Goal: Find specific page/section

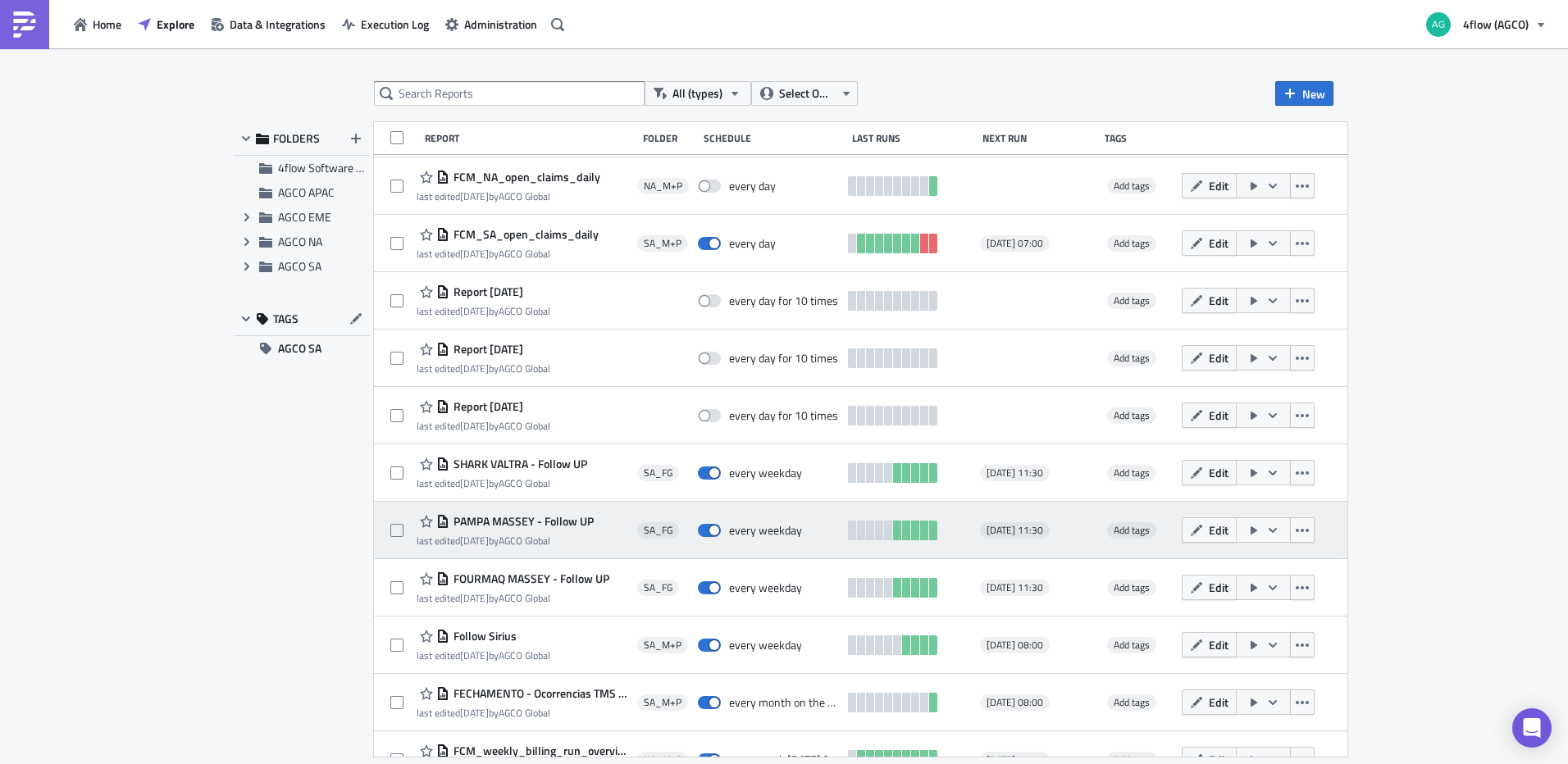
scroll to position [82, 0]
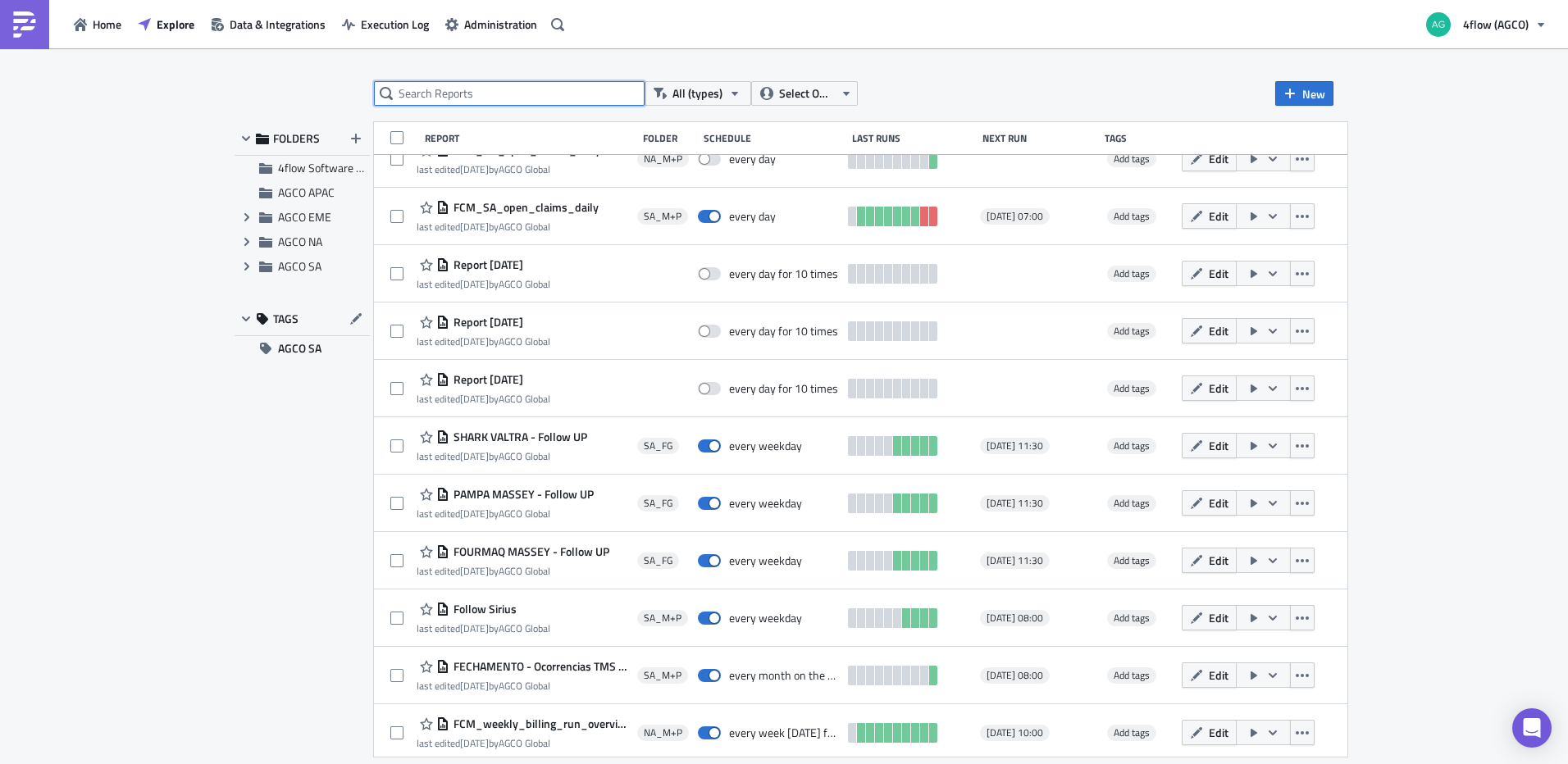
click at [481, 92] on input "text" at bounding box center [508, 93] width 271 height 25
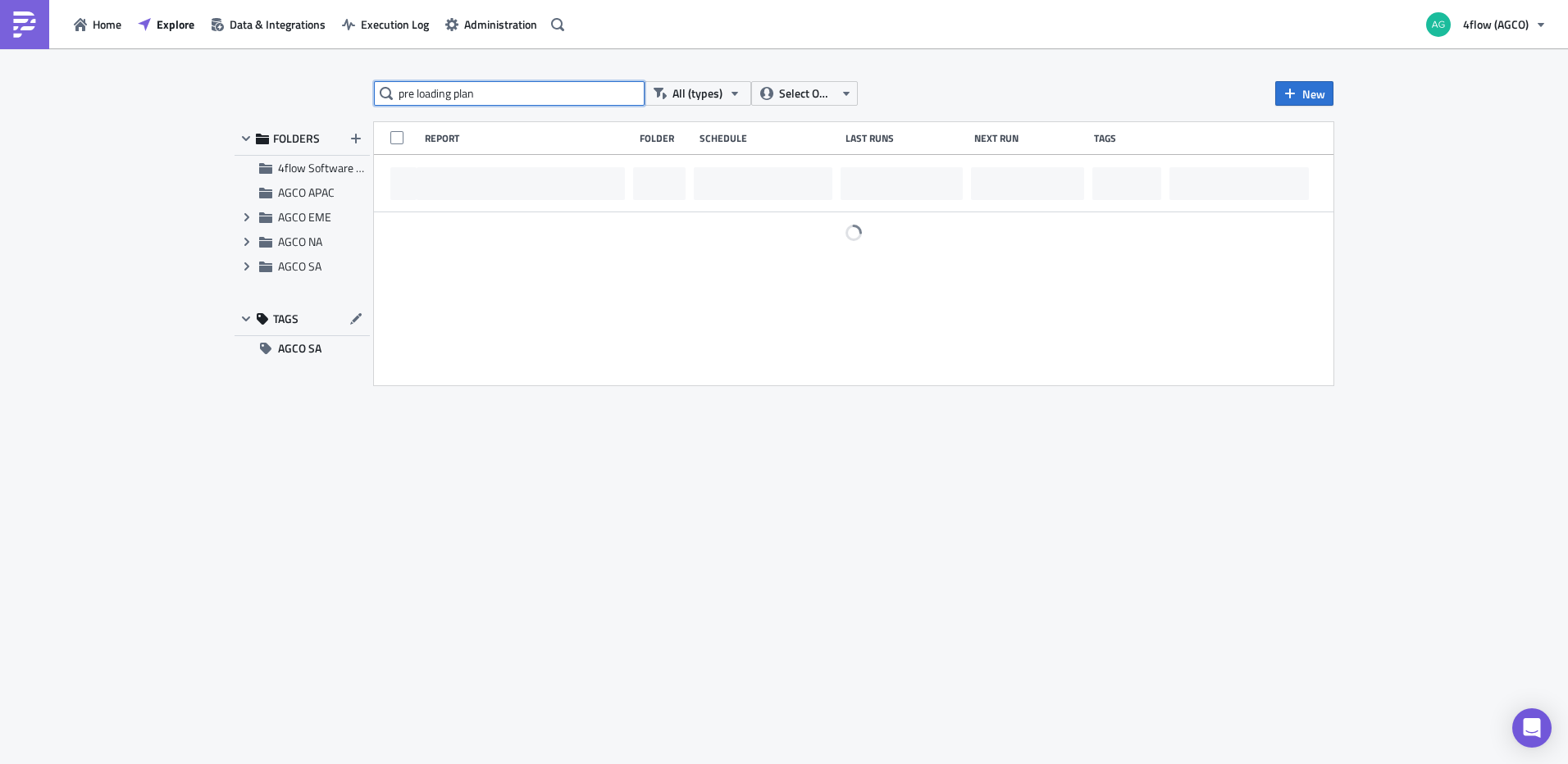
scroll to position [0, 0]
click at [537, 89] on input "pre loading plan" at bounding box center [508, 93] width 271 height 25
click at [536, 88] on input "pre loading plan" at bounding box center [508, 93] width 271 height 25
type input "CEVA"
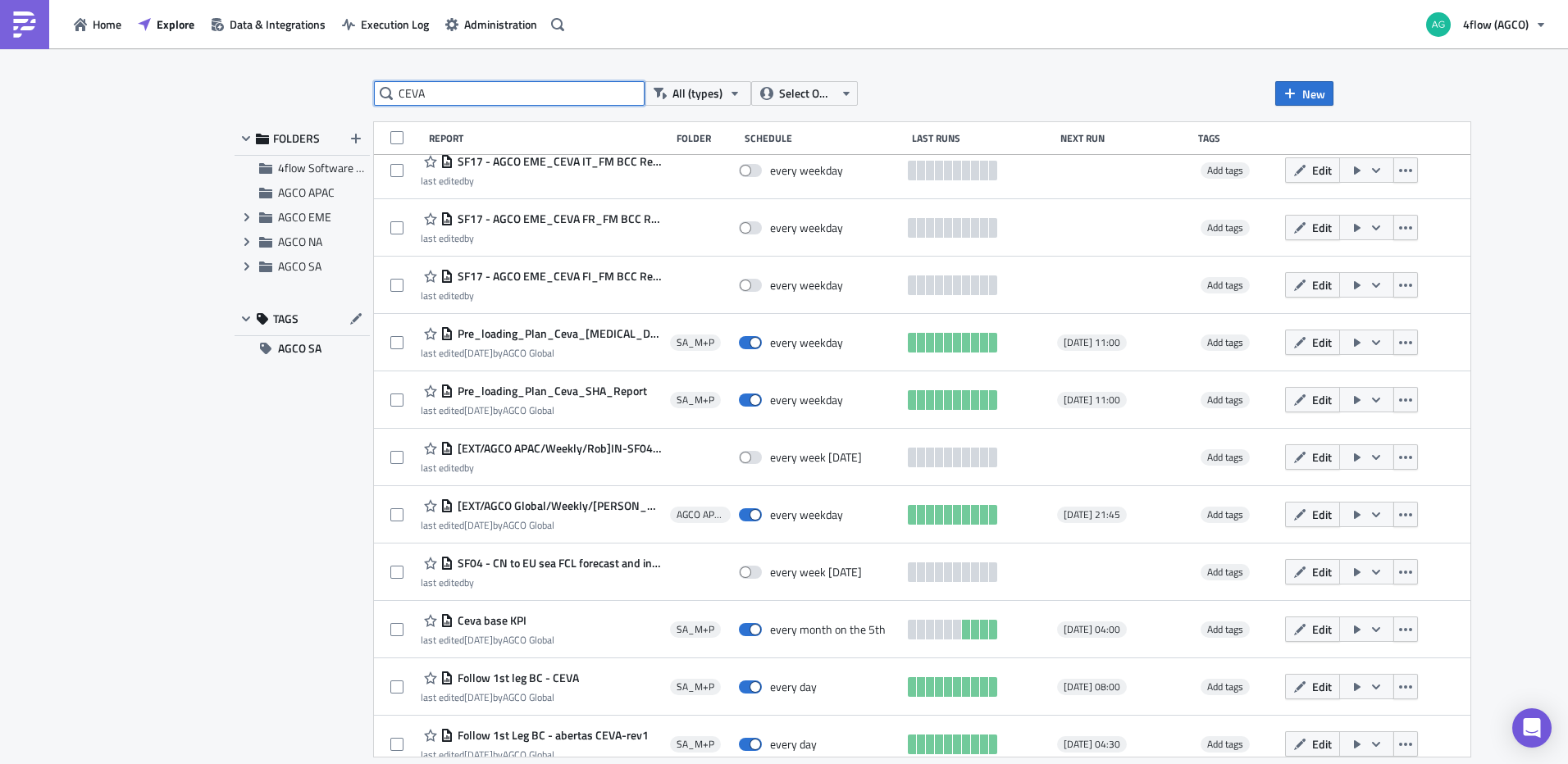
scroll to position [103, 0]
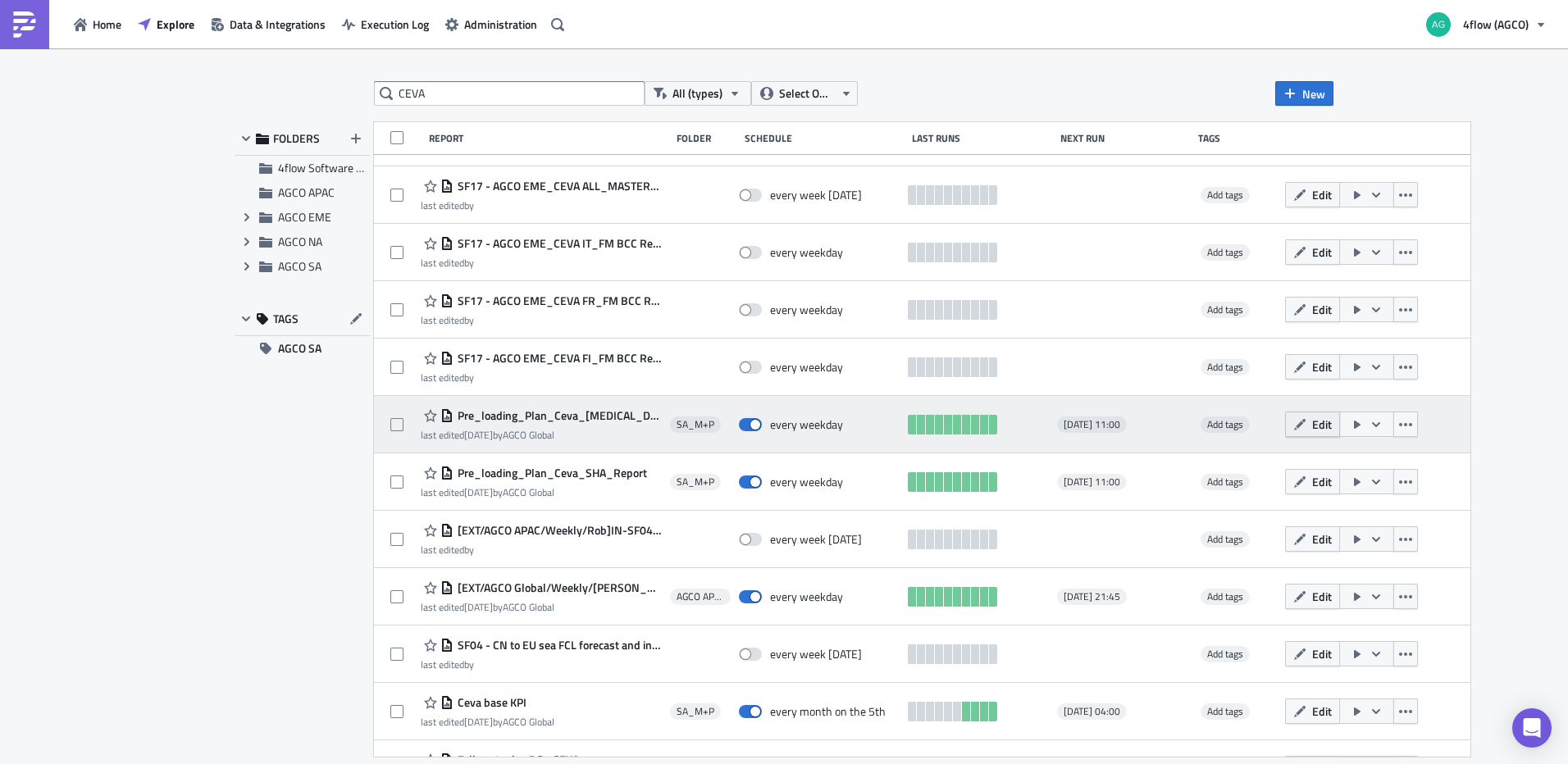
click at [1289, 435] on button "Edit" at bounding box center [1312, 423] width 55 height 25
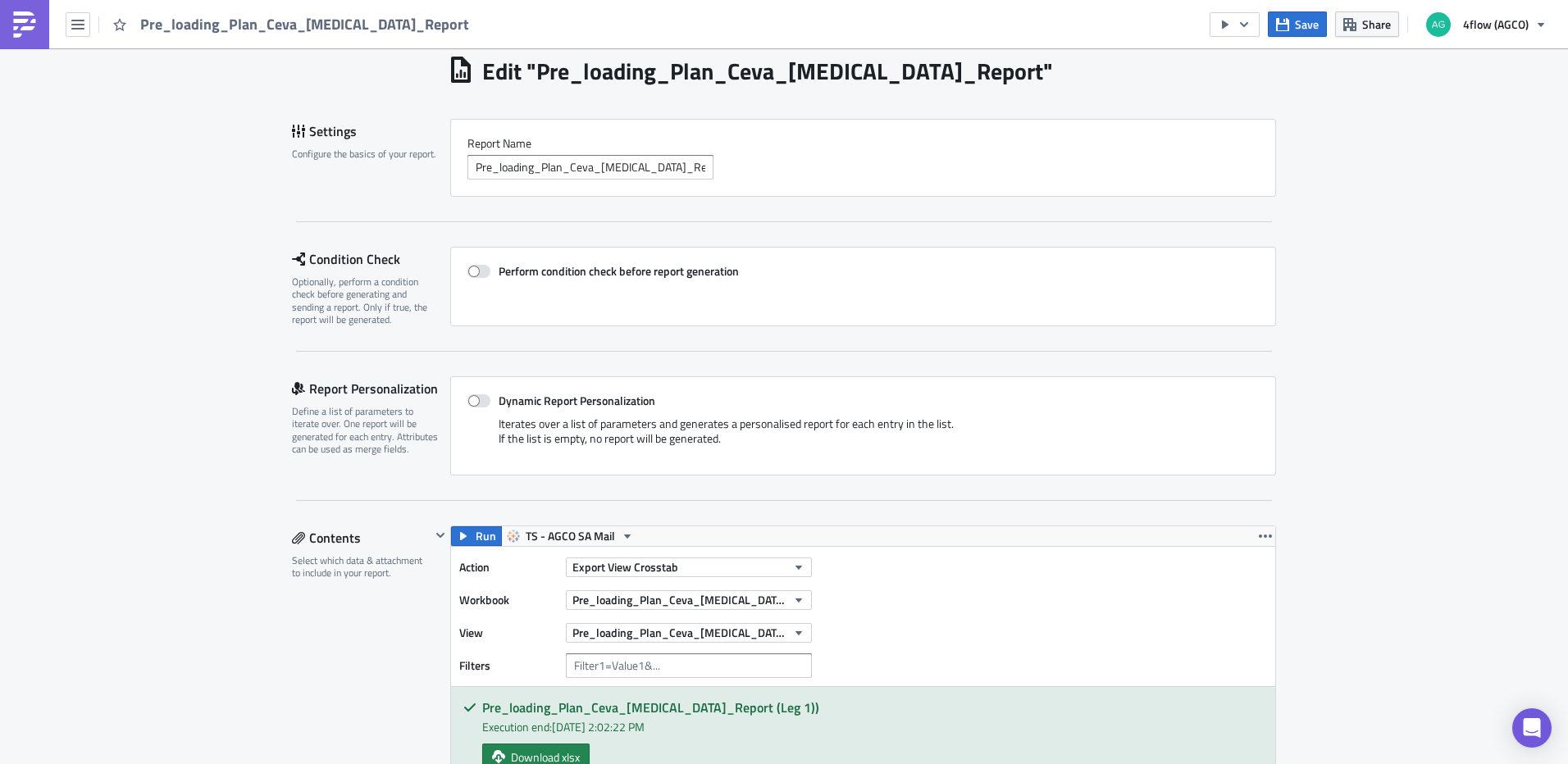
scroll to position [164, 0]
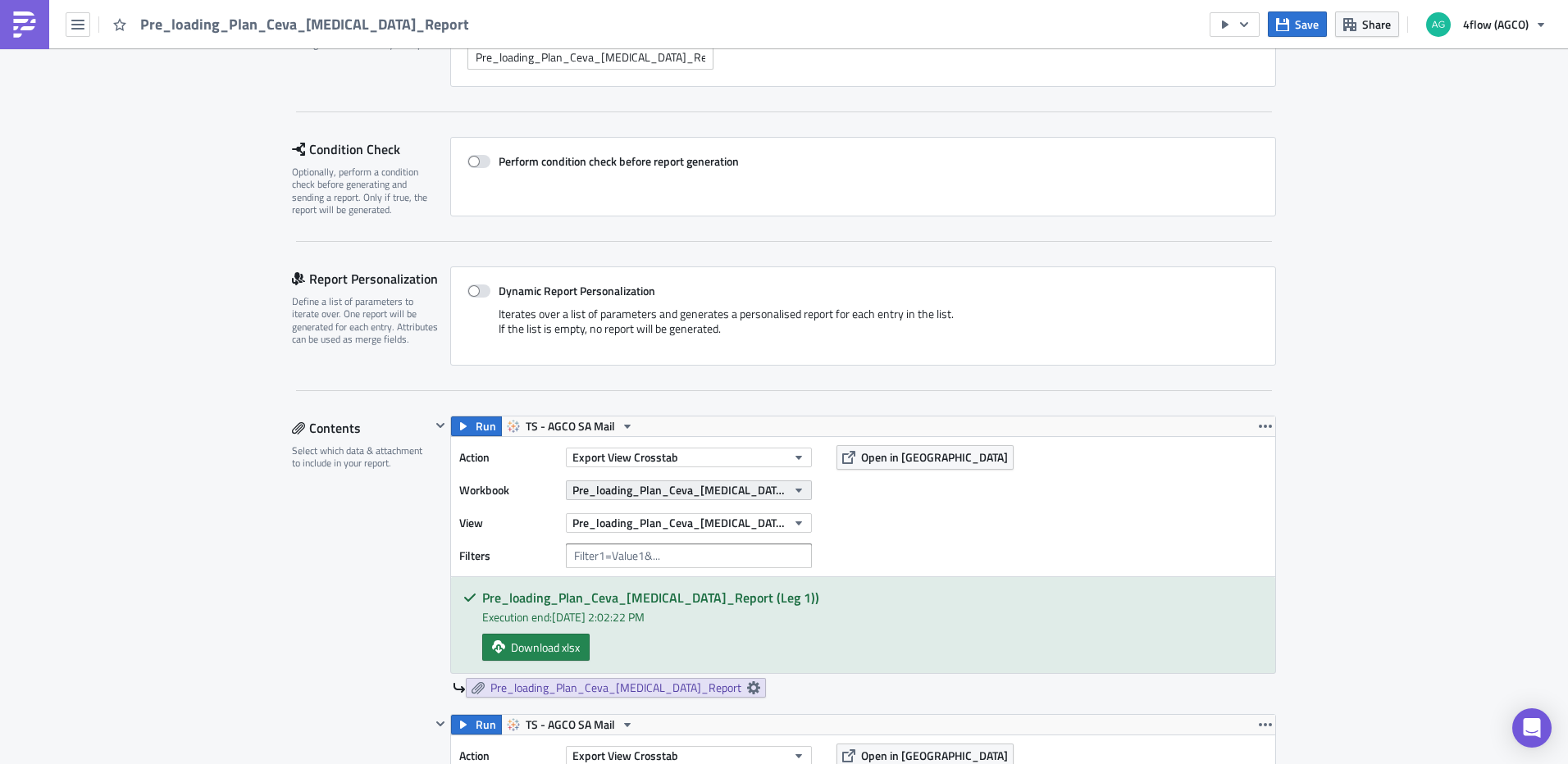
click at [781, 496] on button "Pre_loading_Plan_Ceva_TAO_Report (SF)" at bounding box center [689, 490] width 246 height 20
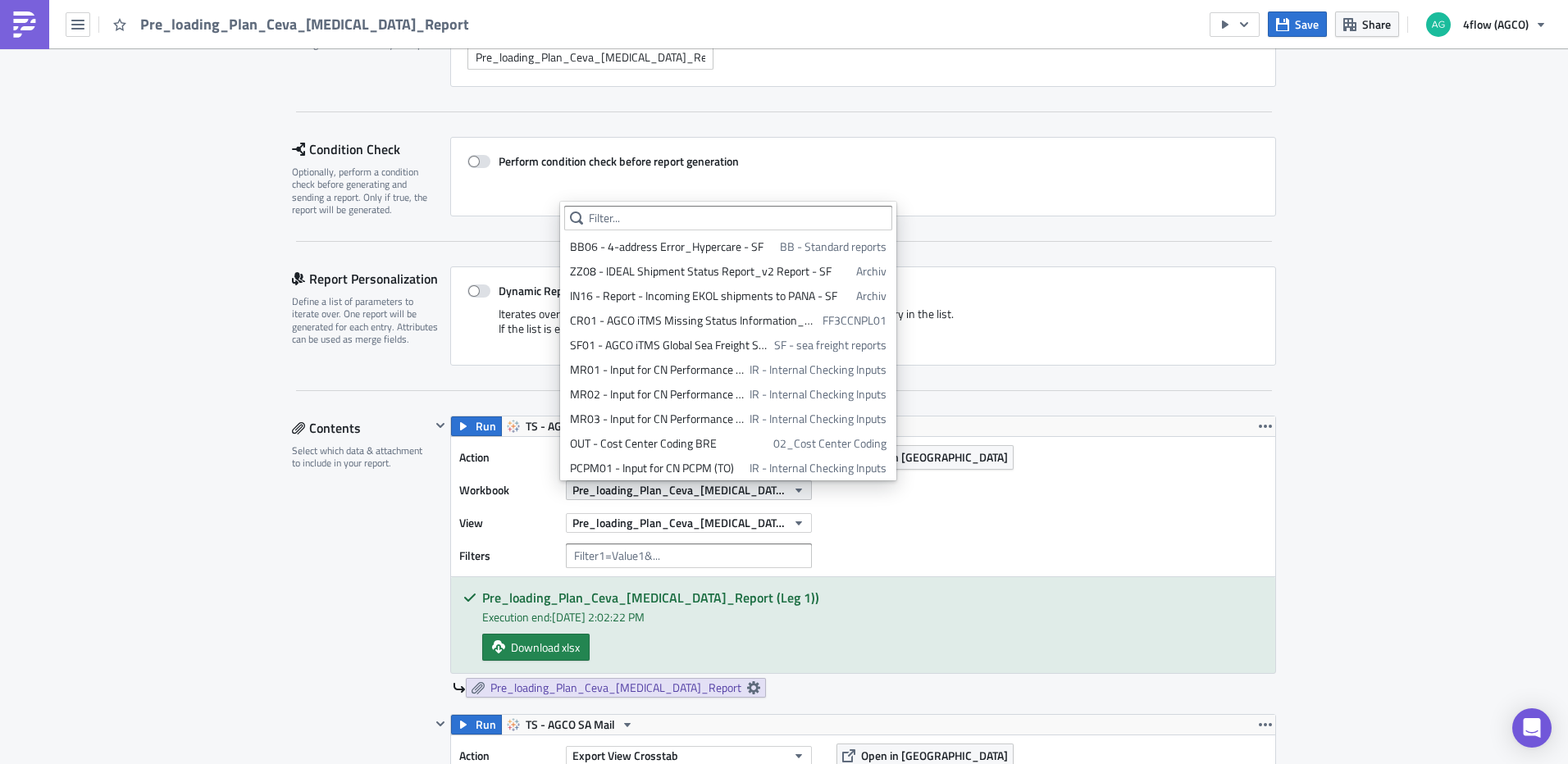
click at [782, 496] on button "Pre_loading_Plan_Ceva_TAO_Report (SF)" at bounding box center [689, 490] width 246 height 20
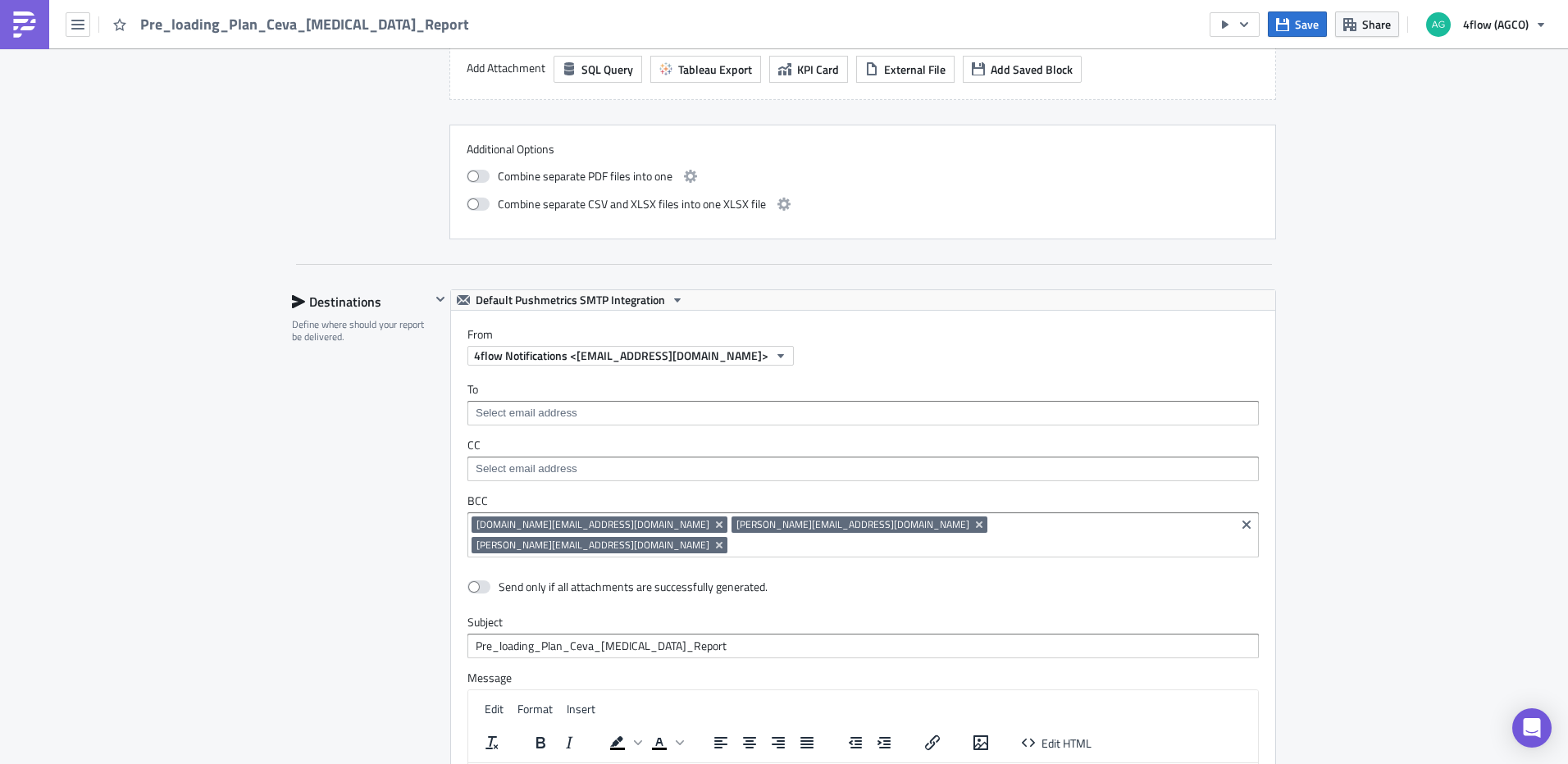
scroll to position [1148, 0]
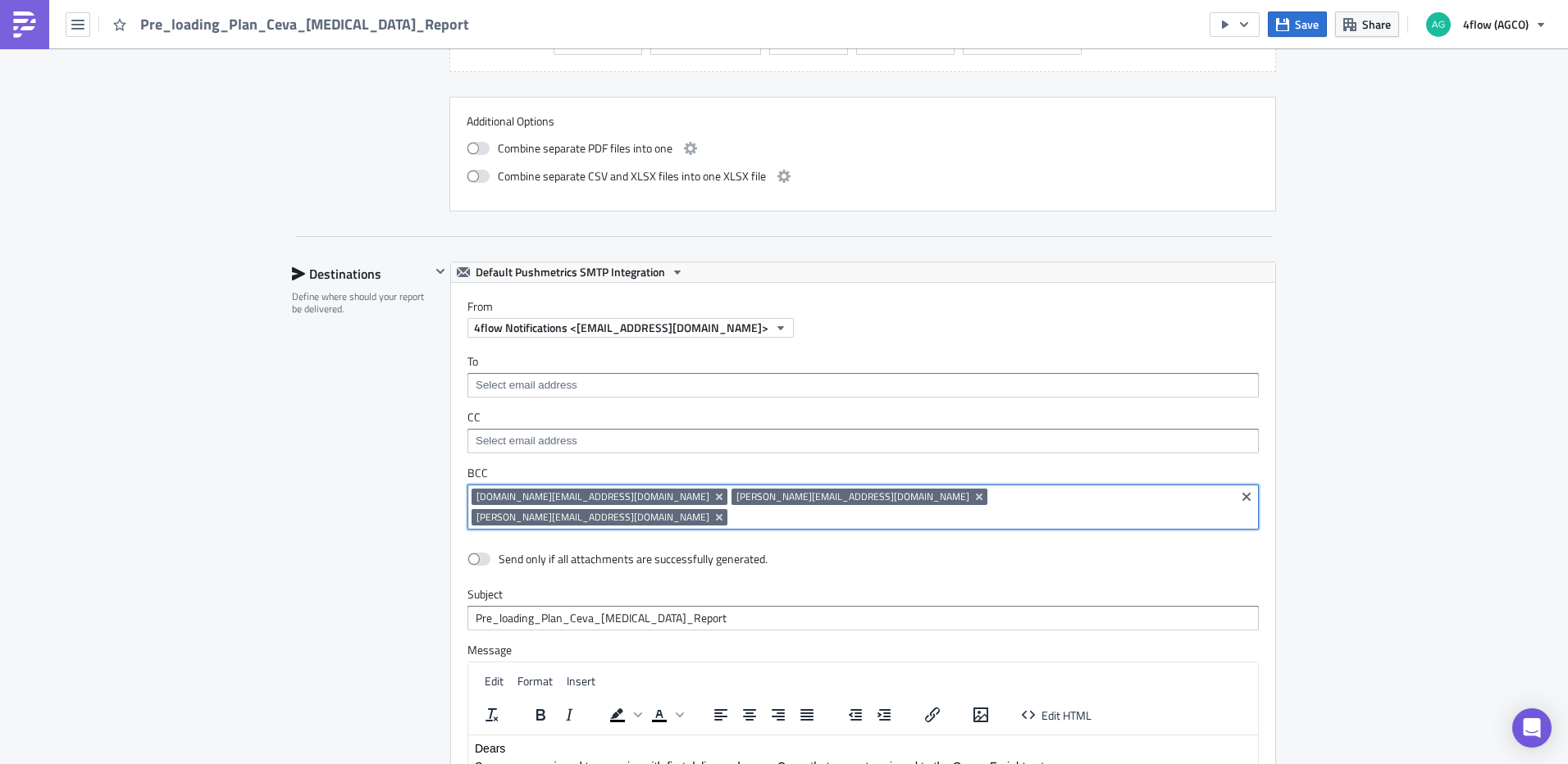
drag, startPoint x: 973, startPoint y: 496, endPoint x: 442, endPoint y: 494, distance: 531.0
click at [442, 494] on div "Default Pushmetrics SMTP Integration From 4flow Notifications <no-reply@analyti…" at bounding box center [853, 593] width 846 height 663
click at [951, 485] on div "Ada.Gu@Cevalogistics.com Lily.Guo@Cevalogistics.com Karen.Cheng2@Cevalogistics.…" at bounding box center [863, 506] width 791 height 45
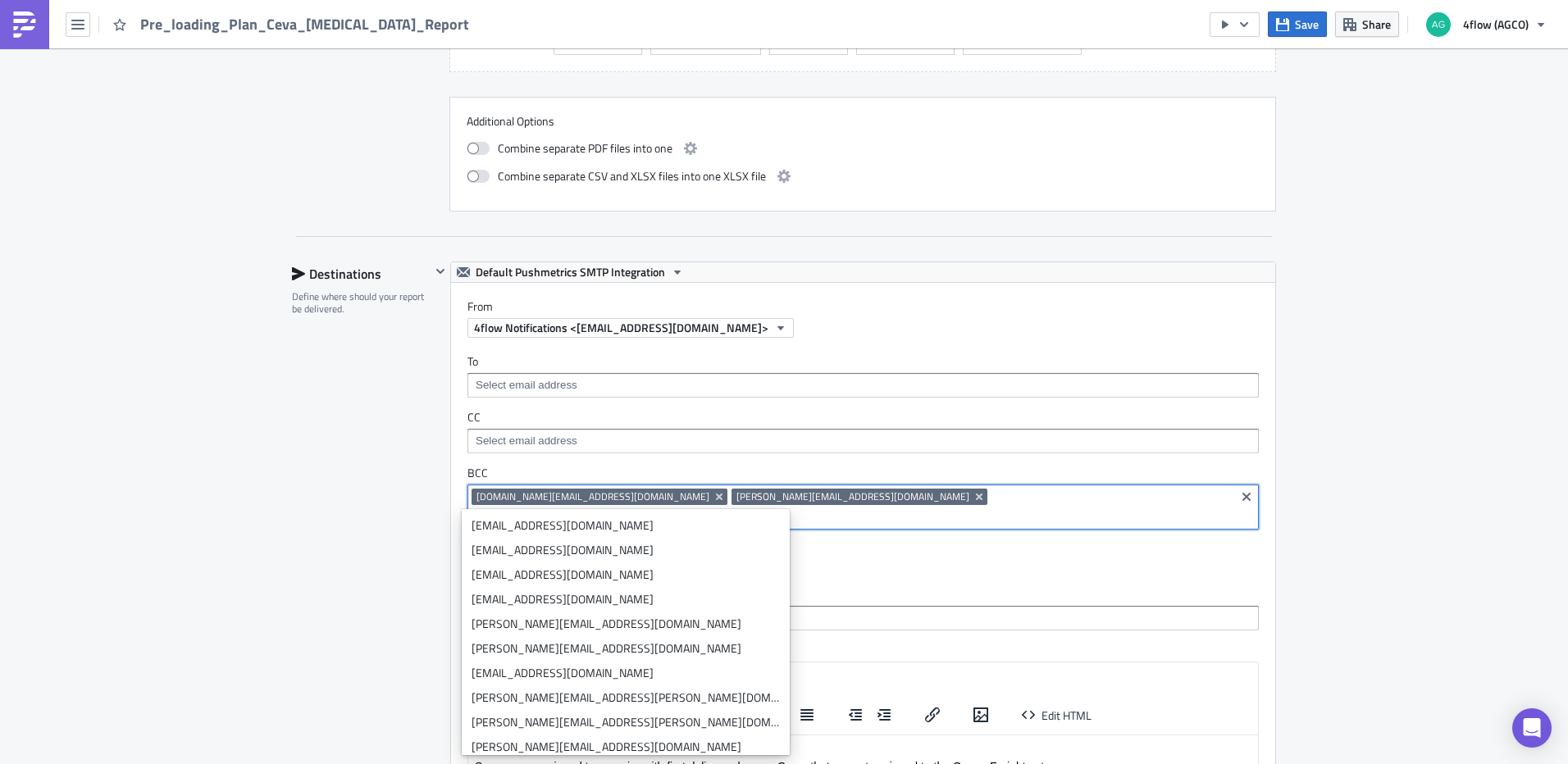
click at [951, 485] on div "Ada.Gu@Cevalogistics.com Lily.Guo@Cevalogistics.com Karen.Cheng2@Cevalogistics.…" at bounding box center [863, 506] width 791 height 45
click at [938, 509] on input at bounding box center [981, 517] width 499 height 16
drag, startPoint x: 941, startPoint y: 502, endPoint x: 860, endPoint y: 497, distance: 81.2
click at [860, 497] on div "Ada.Gu@Cevalogistics.com Lily.Guo@Cevalogistics.com Karen.Cheng2@Cevalogistics.…" at bounding box center [851, 508] width 759 height 41
click at [1407, 461] on div "SA_M+P Execution Log Edit " Pre_loading_Plan_Ceva_TAO_Report " Settings Configu…" at bounding box center [784, 104] width 1568 height 2408
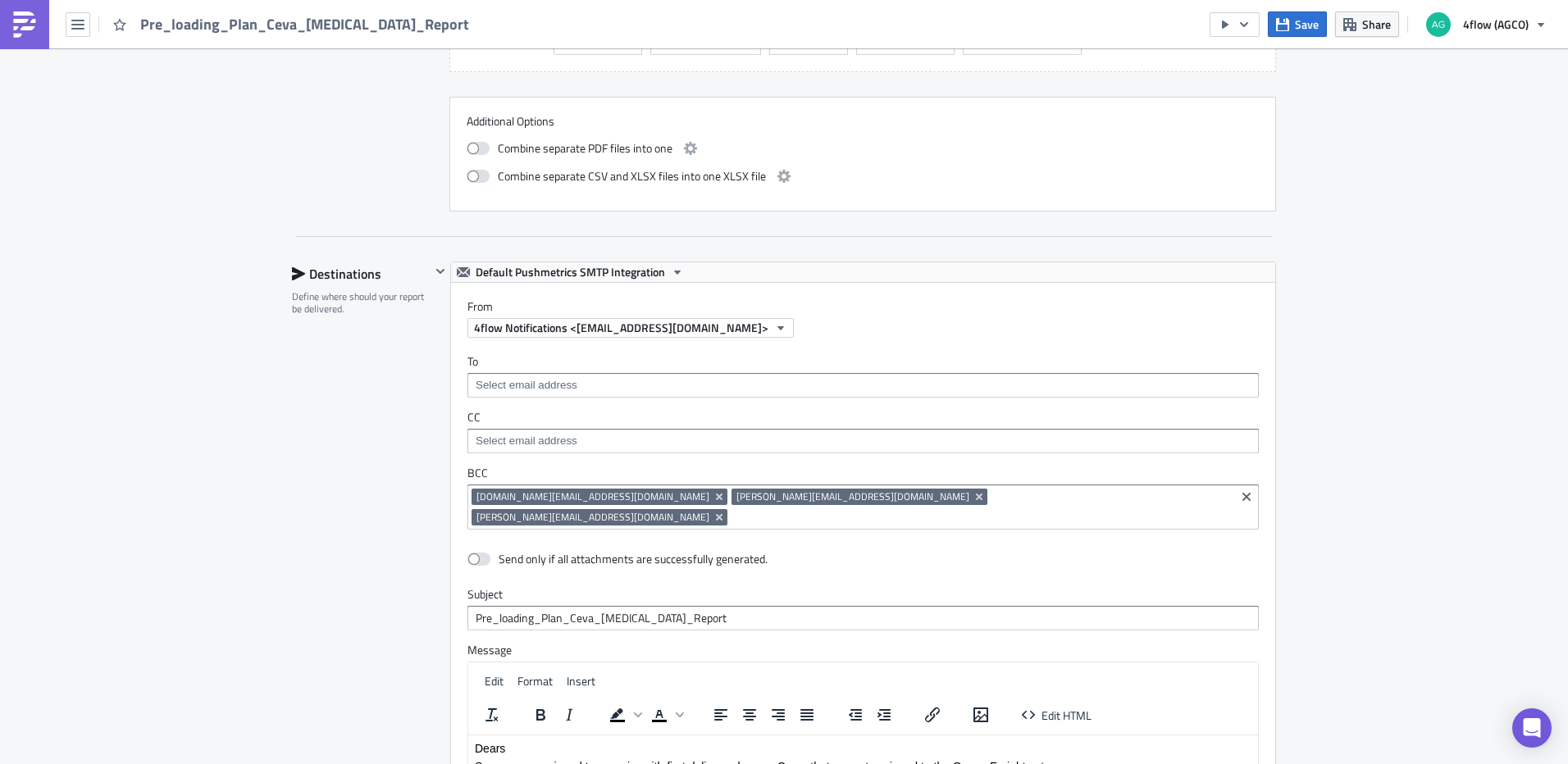
drag, startPoint x: 525, startPoint y: 497, endPoint x: 944, endPoint y: 503, distance: 419.0
click at [946, 509] on input at bounding box center [981, 517] width 499 height 16
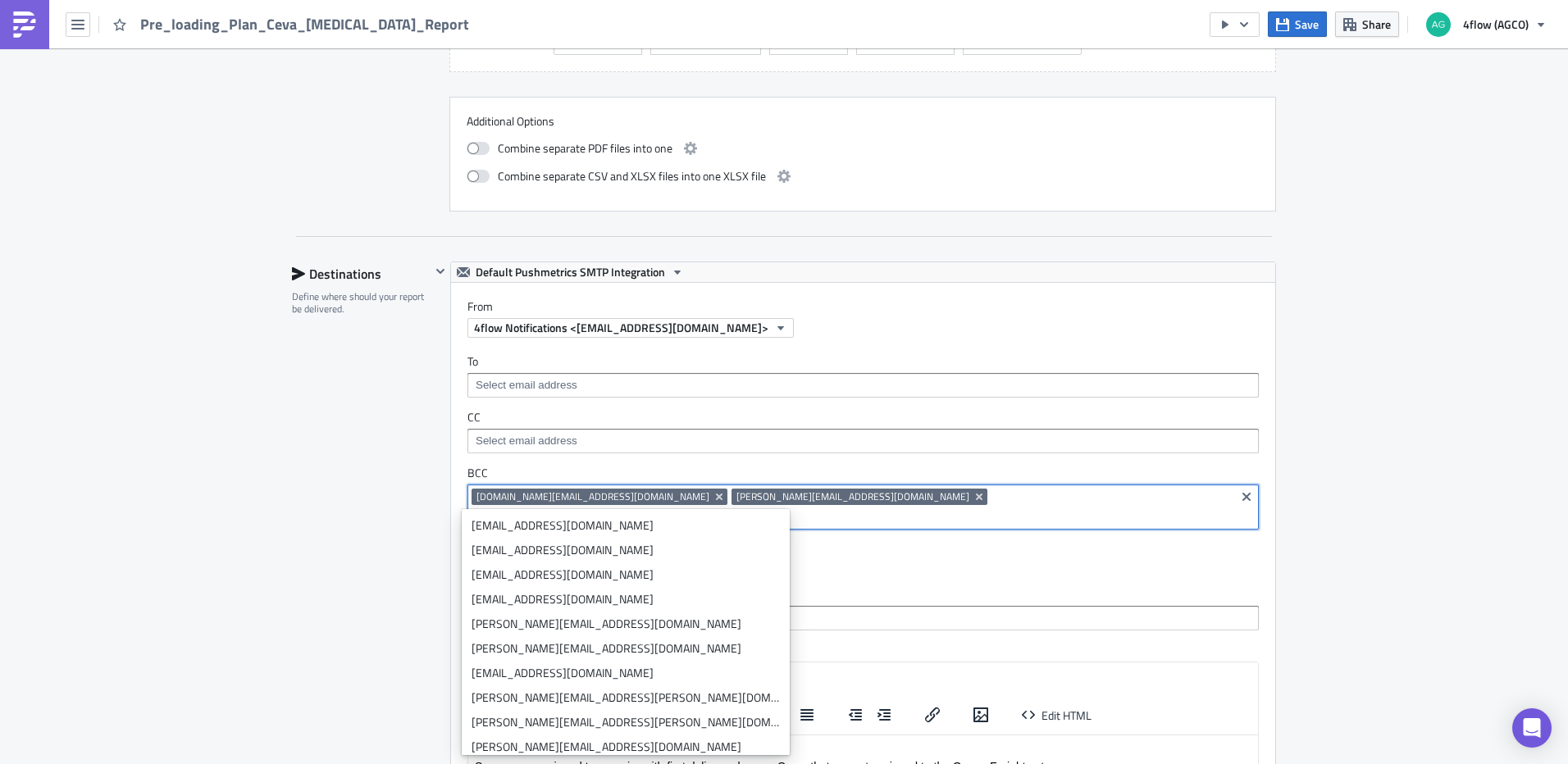
drag, startPoint x: 939, startPoint y: 501, endPoint x: 477, endPoint y: 493, distance: 462.1
click at [477, 493] on div "Ada.Gu@Cevalogistics.com Lily.Guo@Cevalogistics.com Karen.Cheng2@Cevalogistics.…" at bounding box center [851, 508] width 759 height 41
click at [1388, 555] on div "SA_M+P Execution Log Edit " Pre_loading_Plan_Ceva_TAO_Report " Settings Configu…" at bounding box center [784, 104] width 1568 height 2408
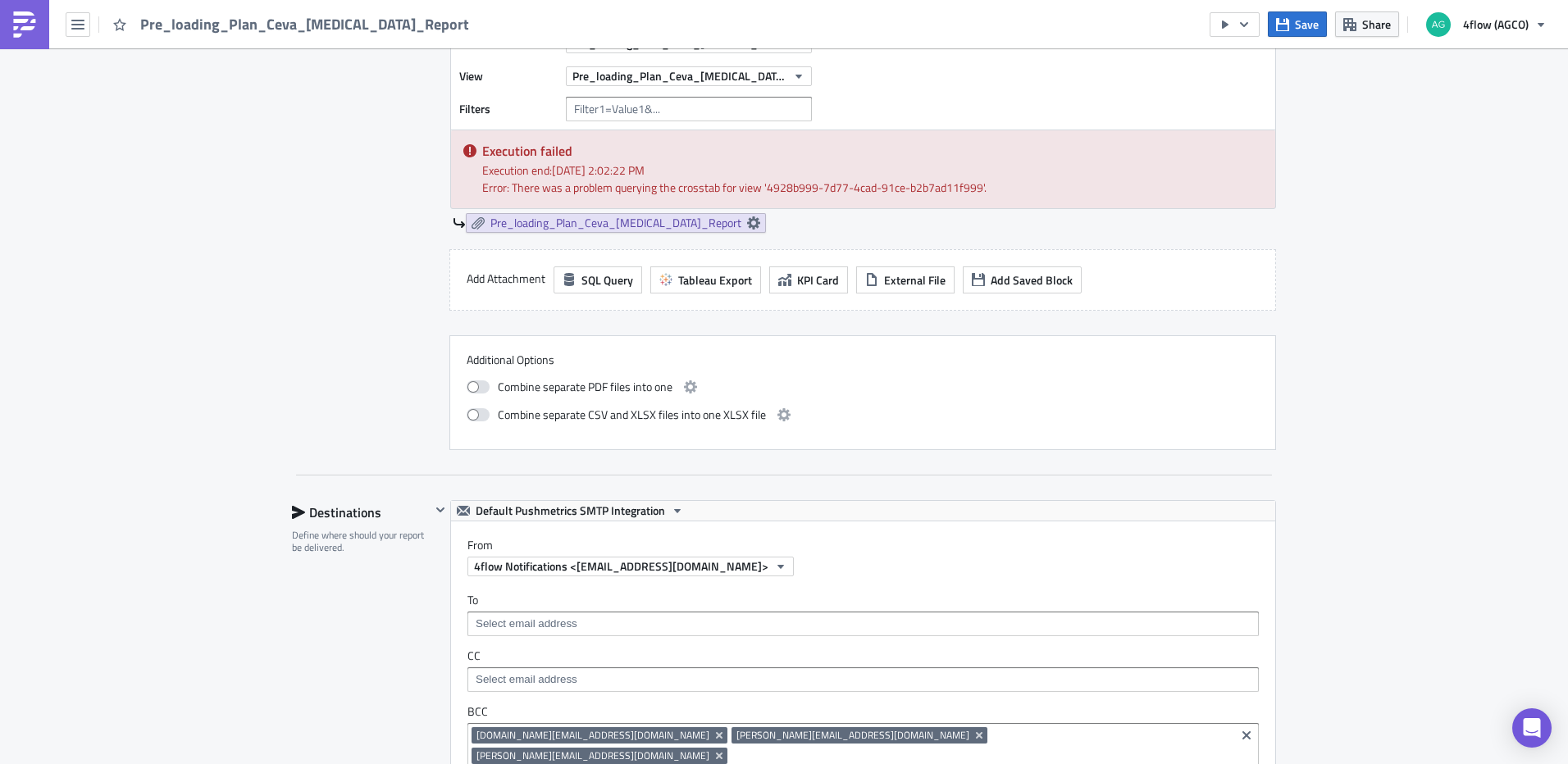
scroll to position [738, 0]
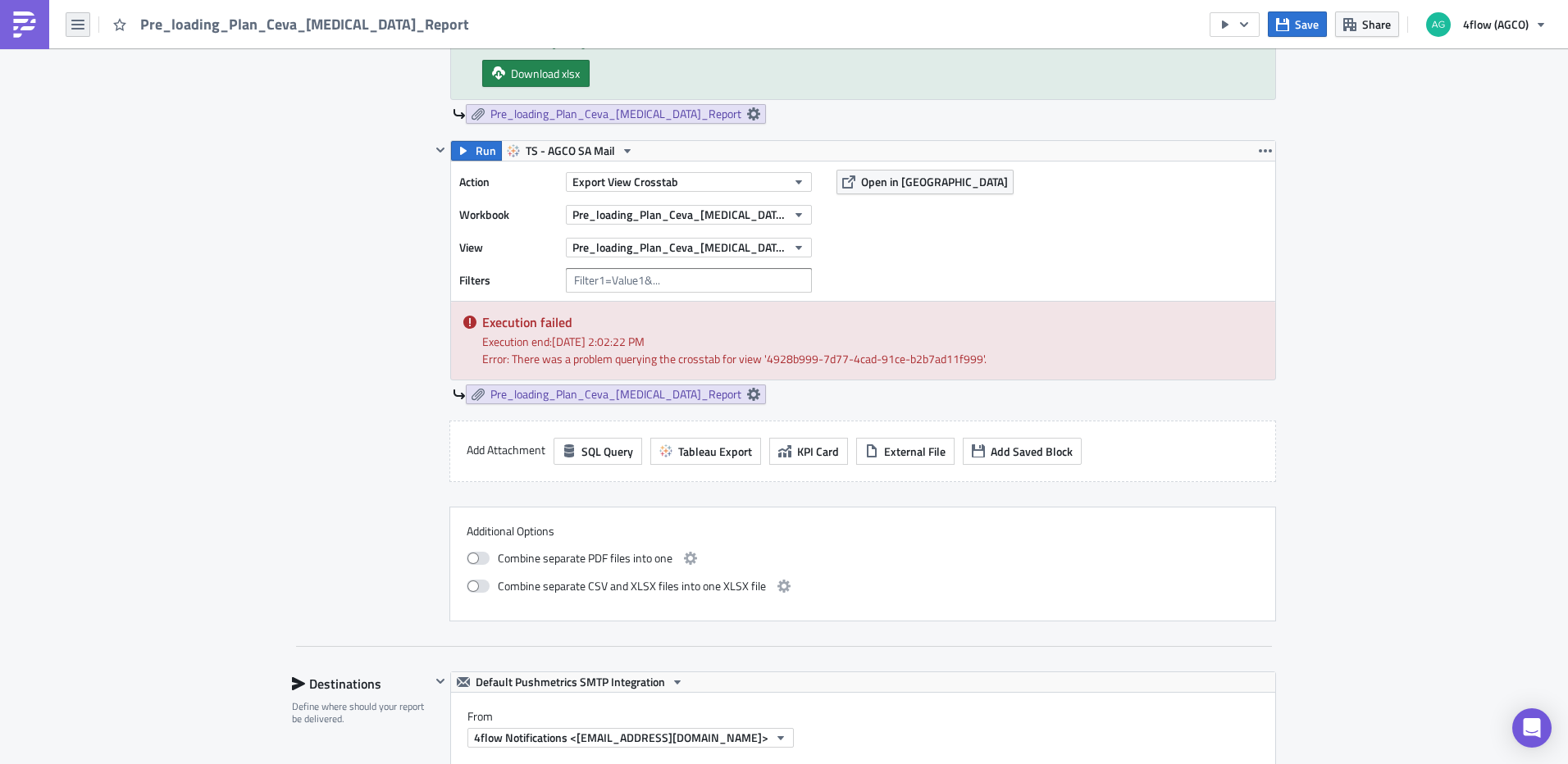
click at [83, 14] on button "button" at bounding box center [78, 24] width 25 height 25
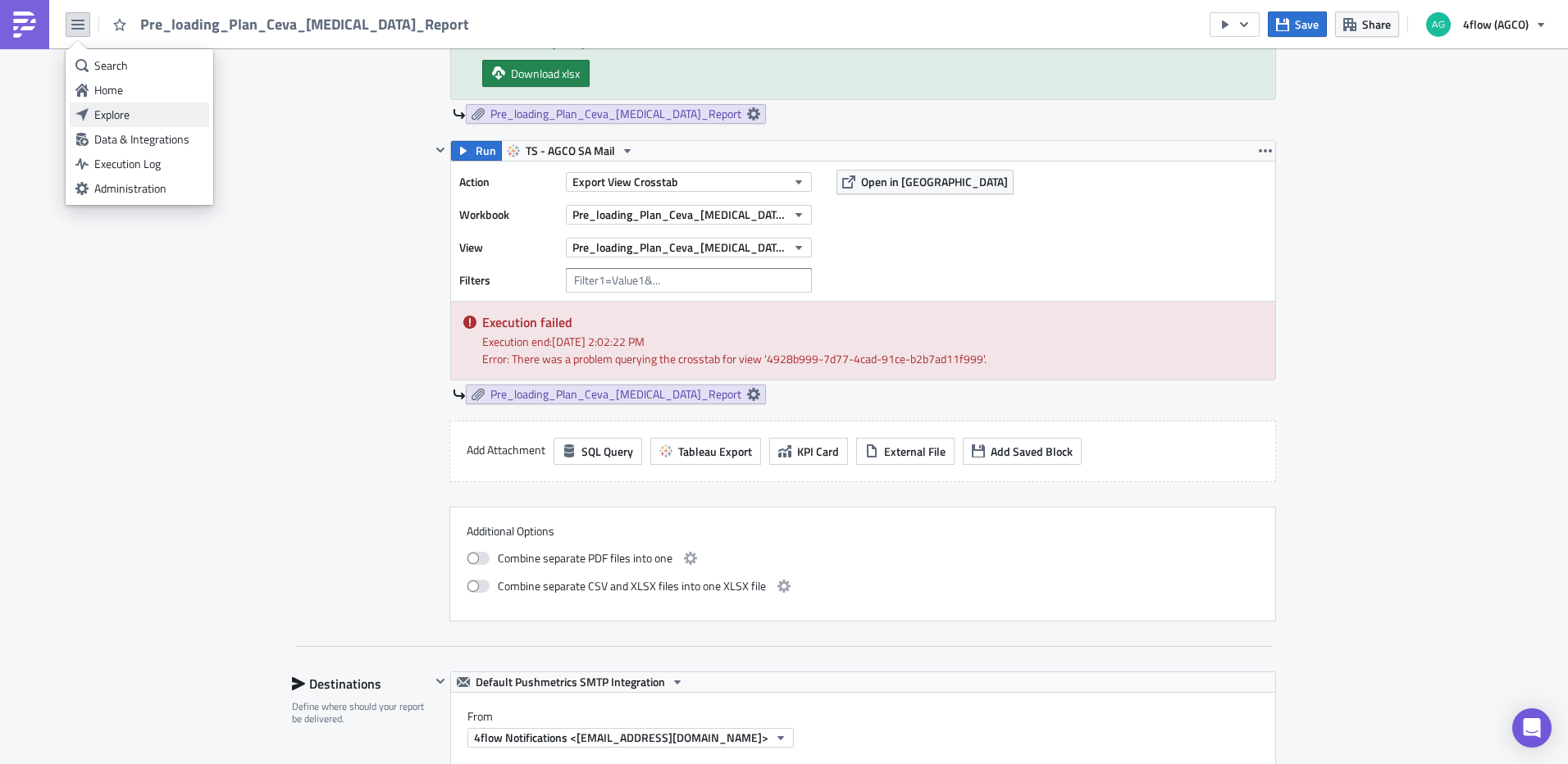
click at [145, 112] on div "Explore" at bounding box center [148, 115] width 109 height 16
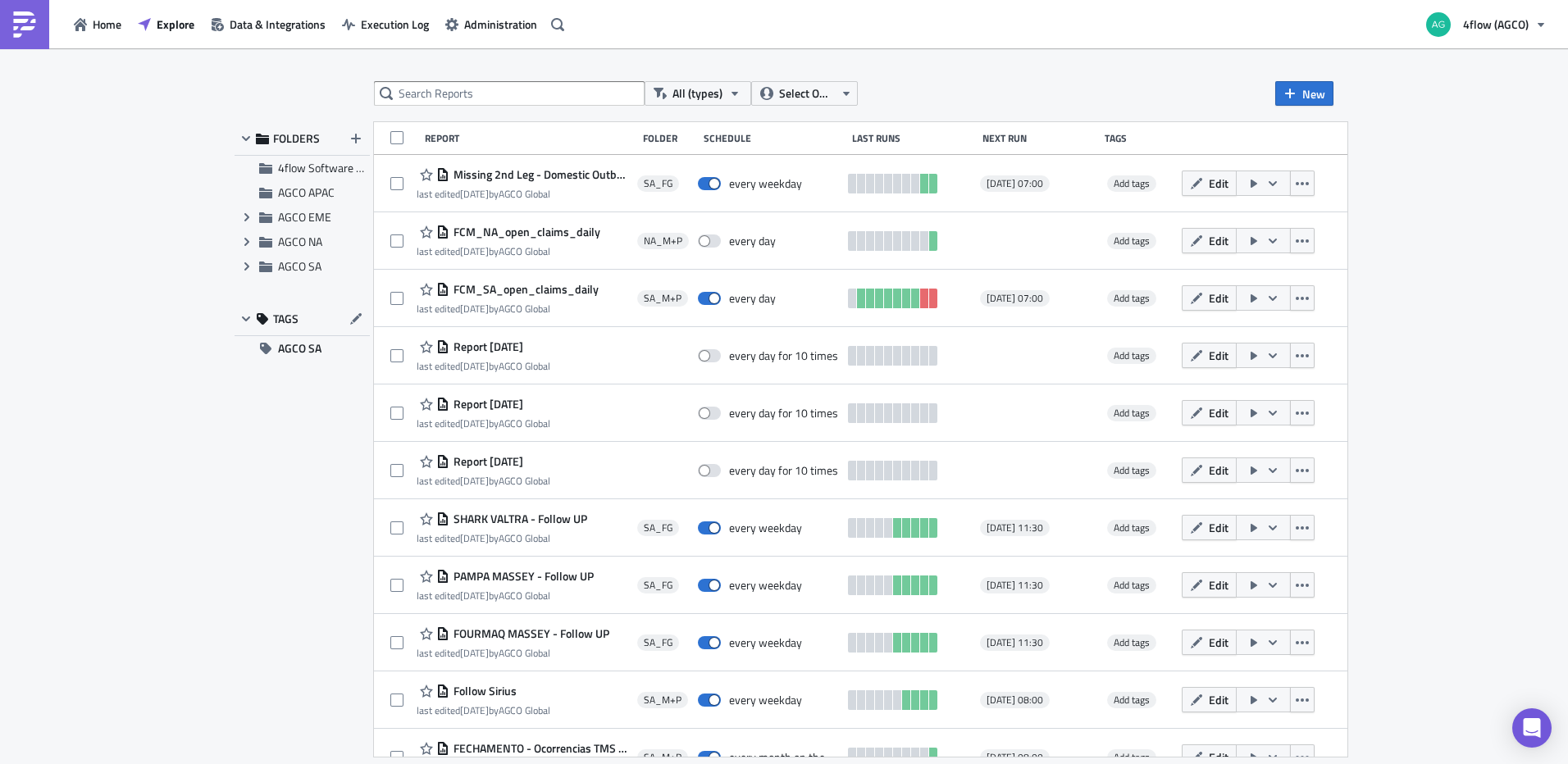
type input "E"
type input "CEVA"
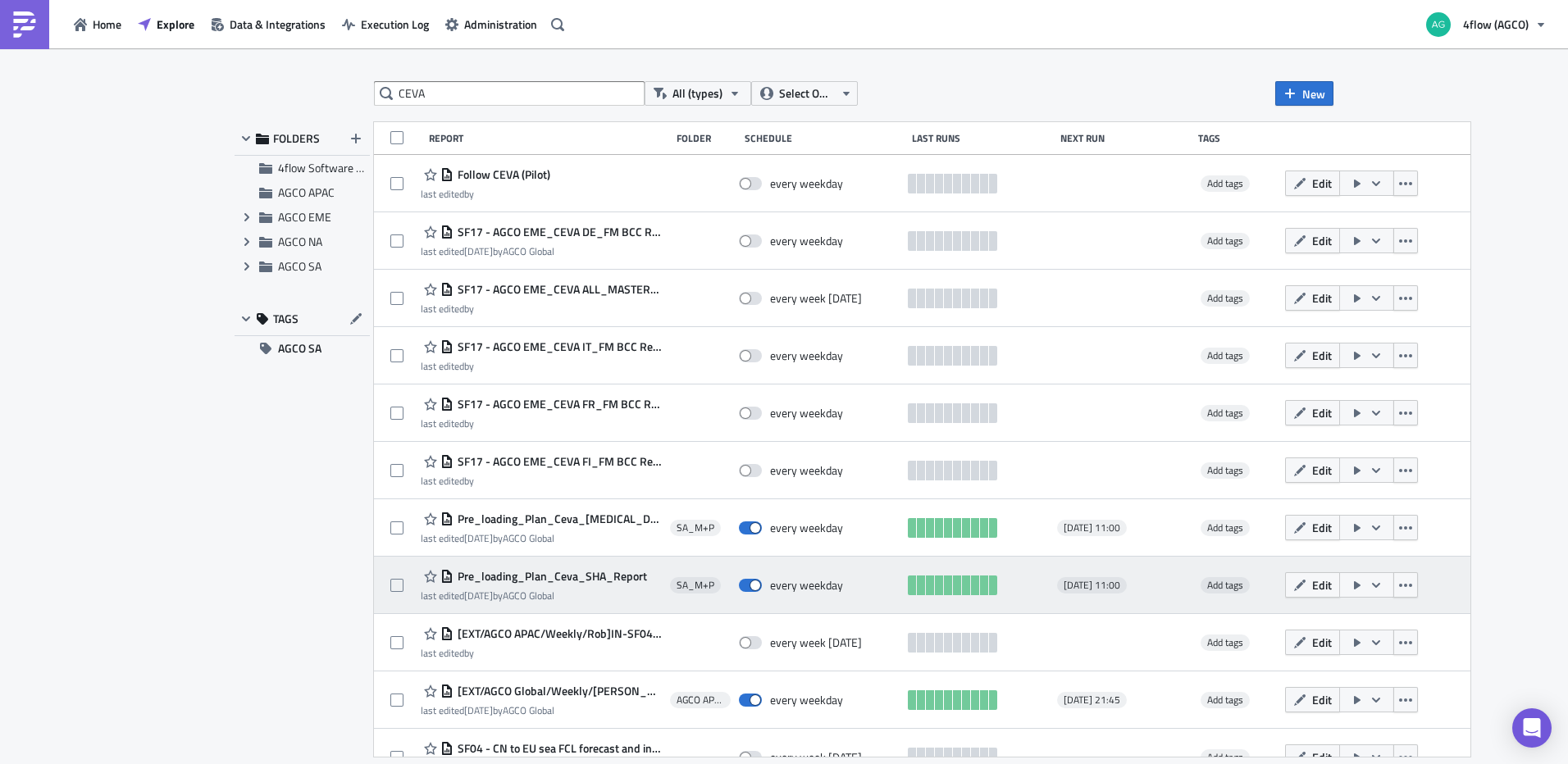
click at [584, 576] on span "Pre_loading_Plan_Ceva_SHA_Report" at bounding box center [550, 576] width 194 height 15
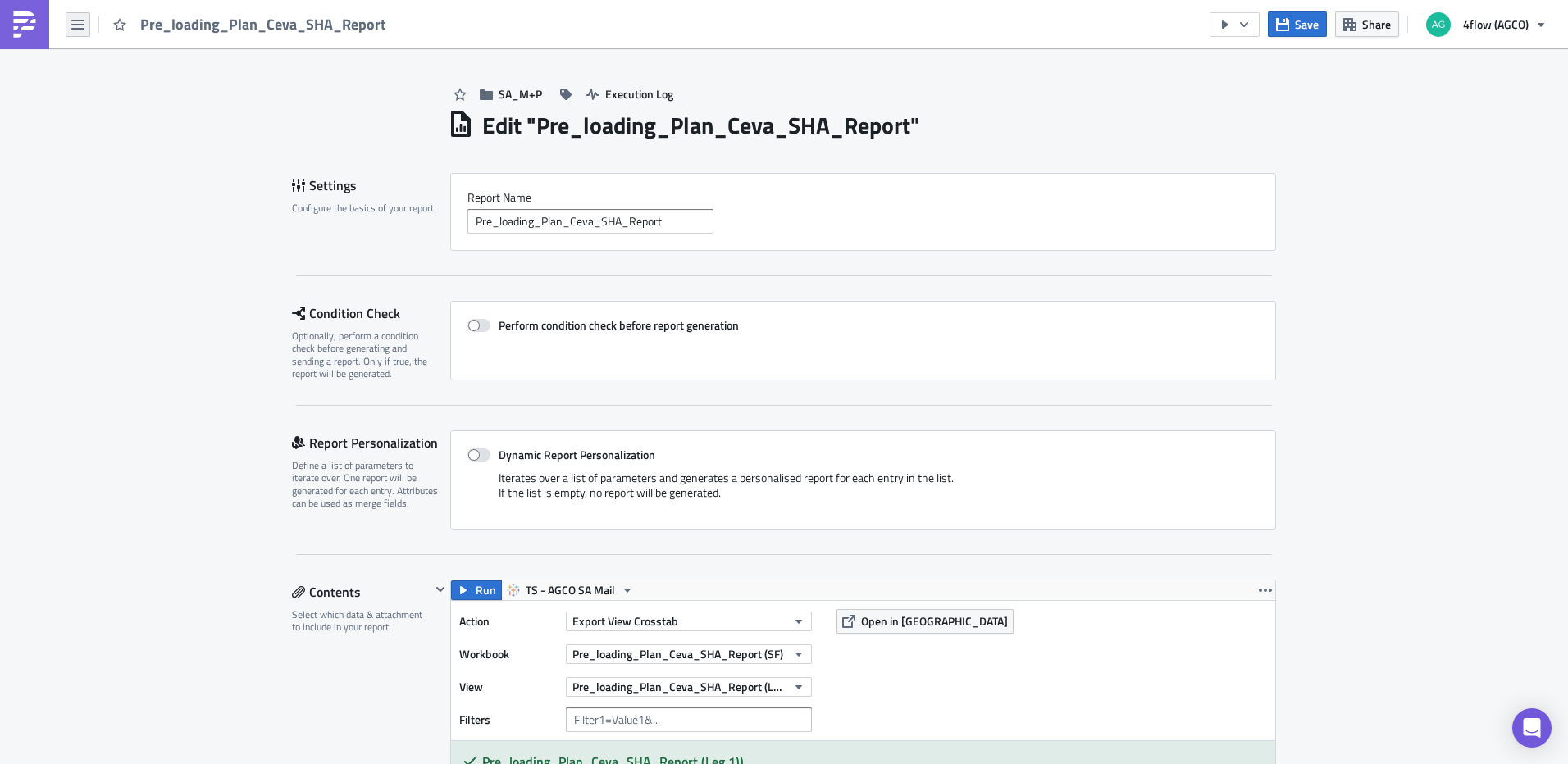
click at [85, 25] on button "button" at bounding box center [78, 24] width 25 height 25
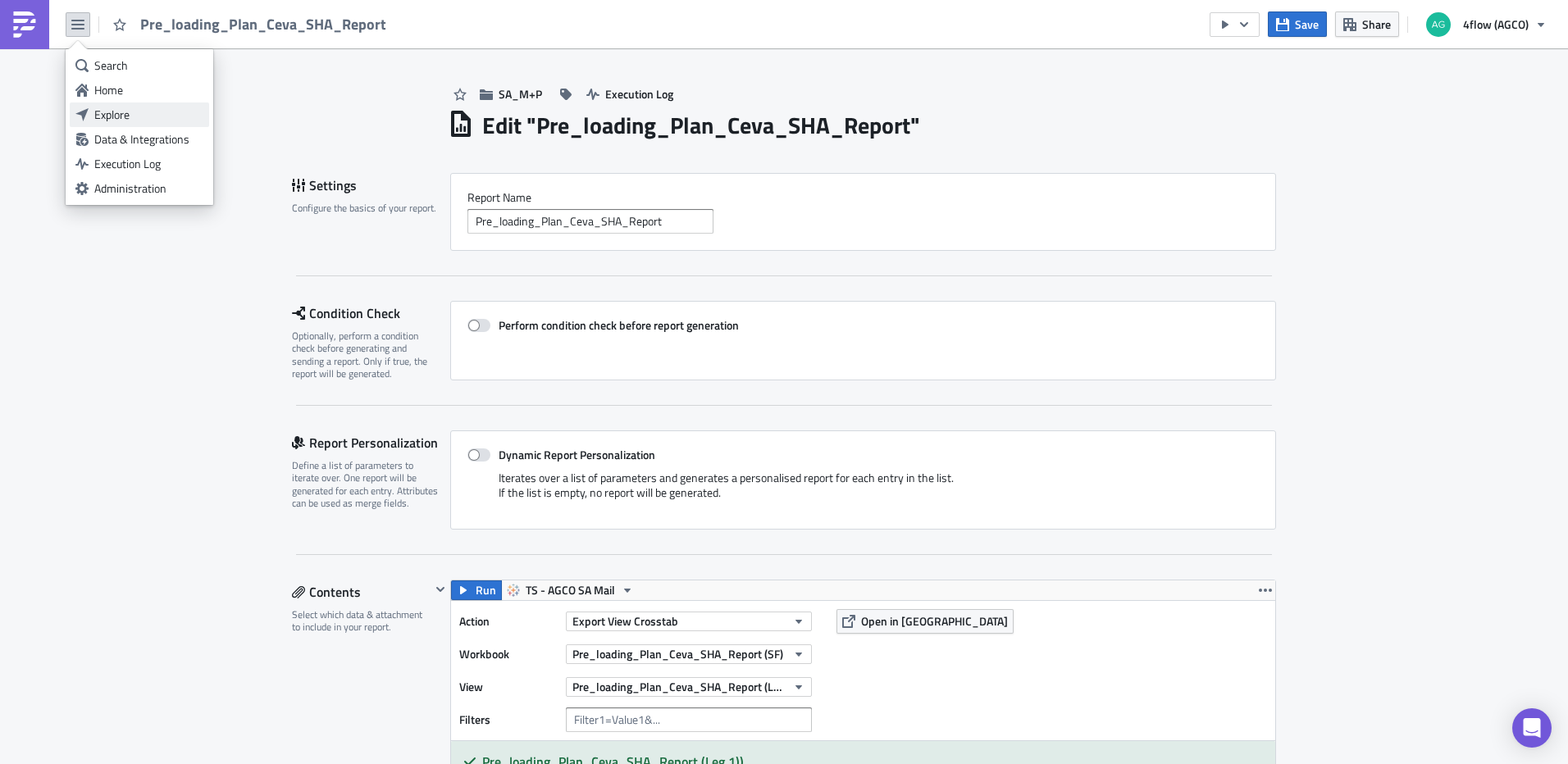
click at [131, 111] on div "Explore" at bounding box center [148, 115] width 109 height 16
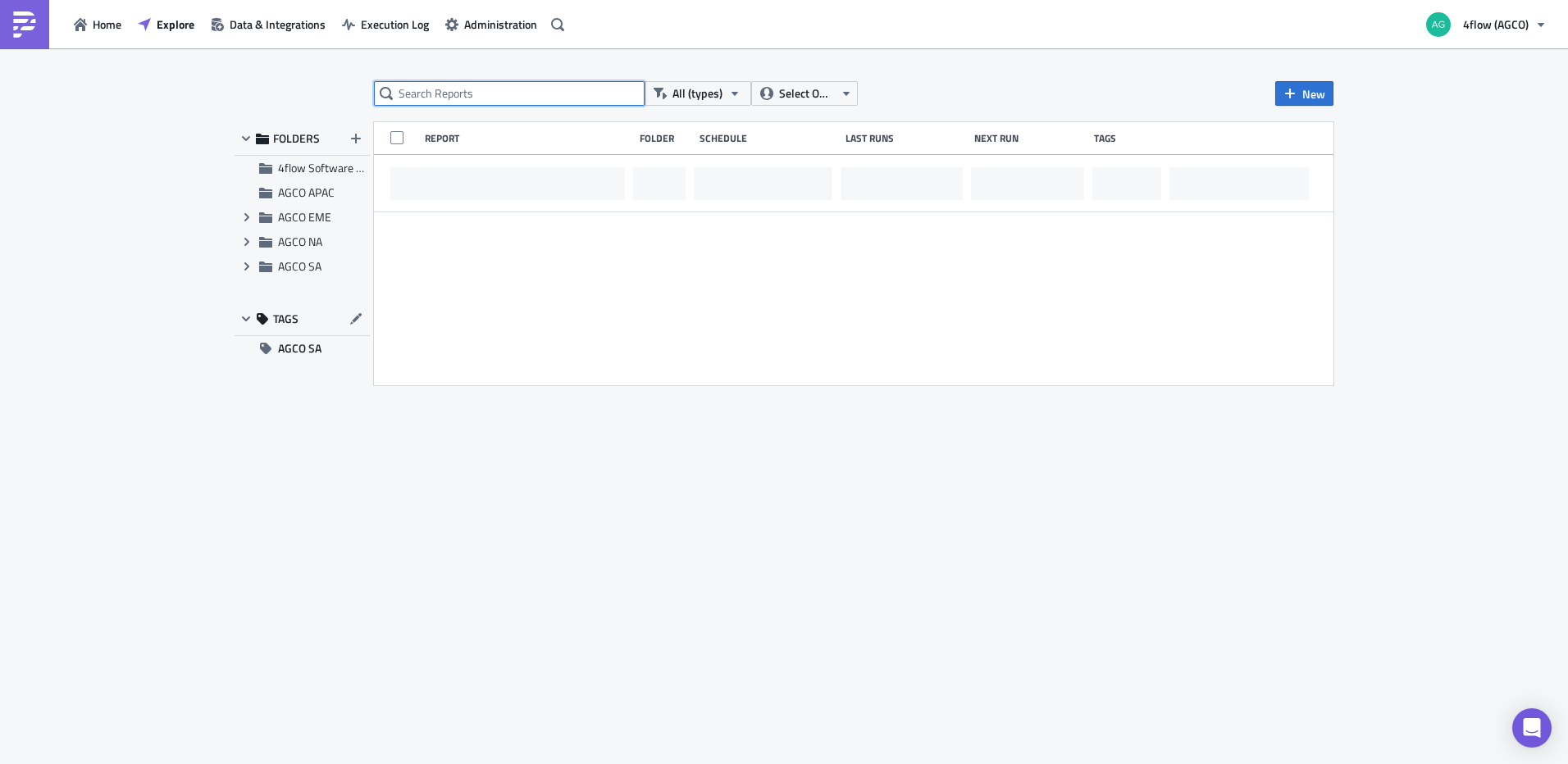
click at [501, 99] on input "text" at bounding box center [508, 93] width 271 height 25
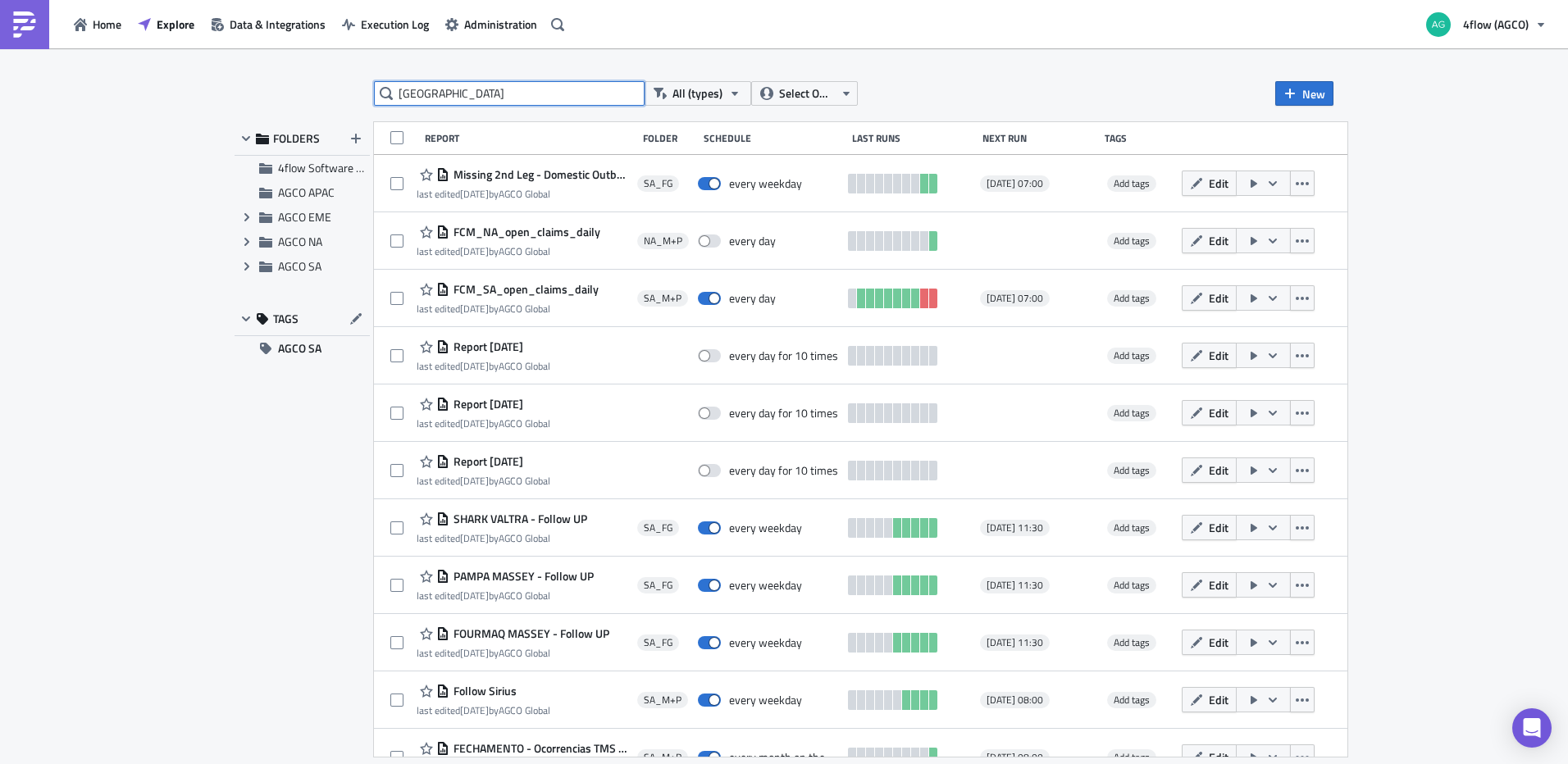
type input "CHICAGO"
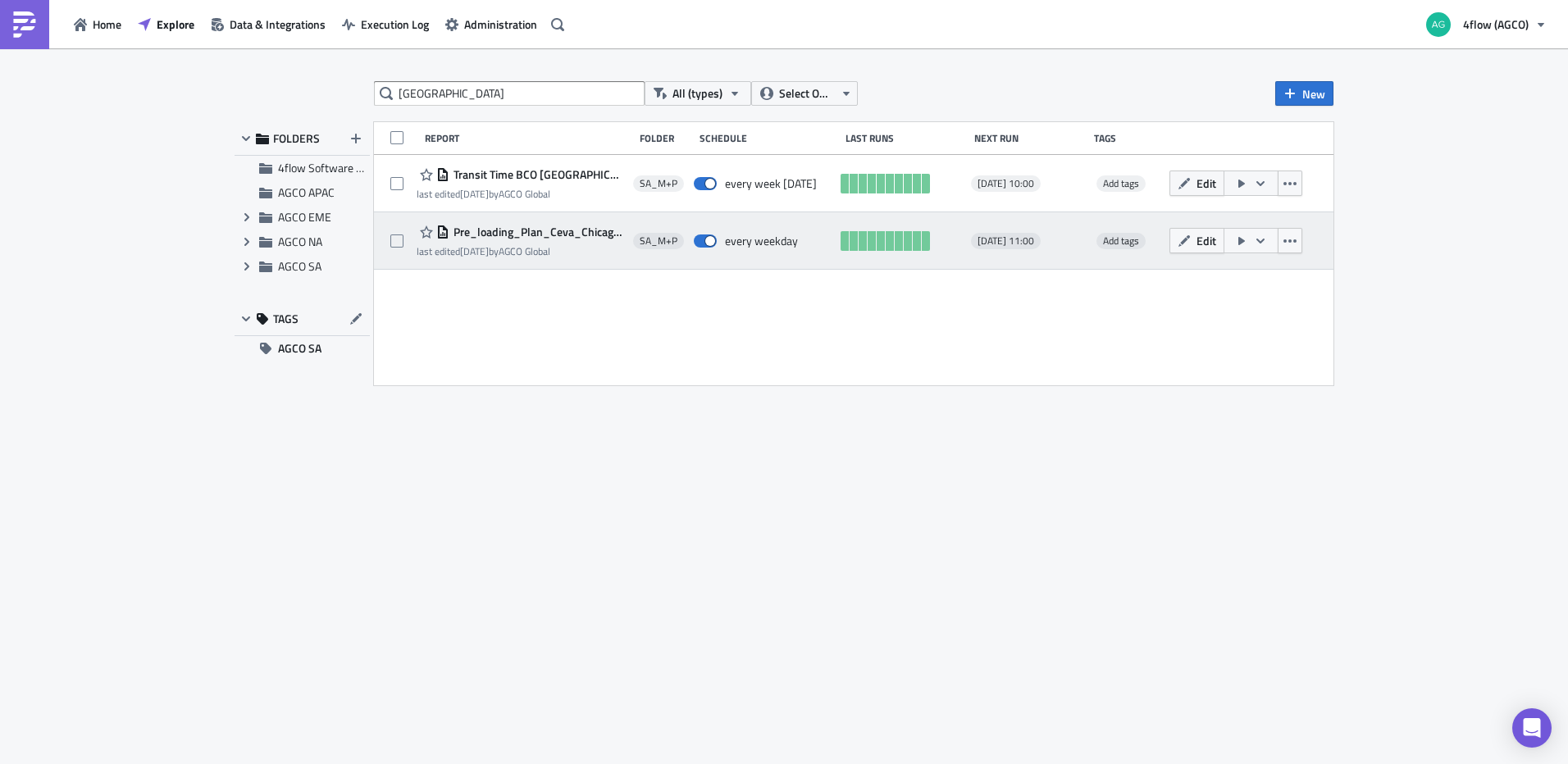
click at [543, 230] on span "Pre_loading_Plan_Ceva_Chicago_Report" at bounding box center [537, 232] width 176 height 15
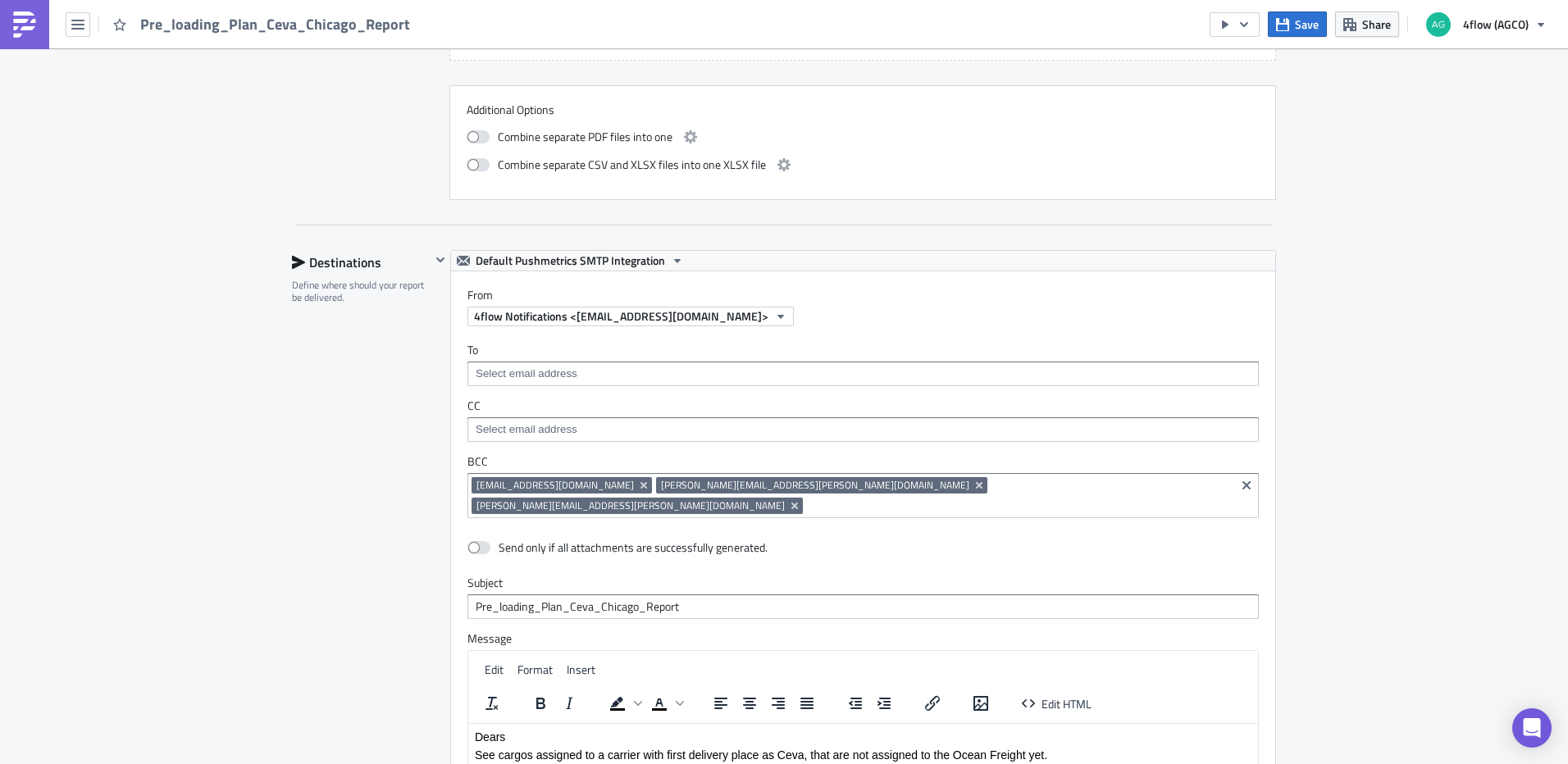
scroll to position [1230, 0]
